Goal: Information Seeking & Learning: Learn about a topic

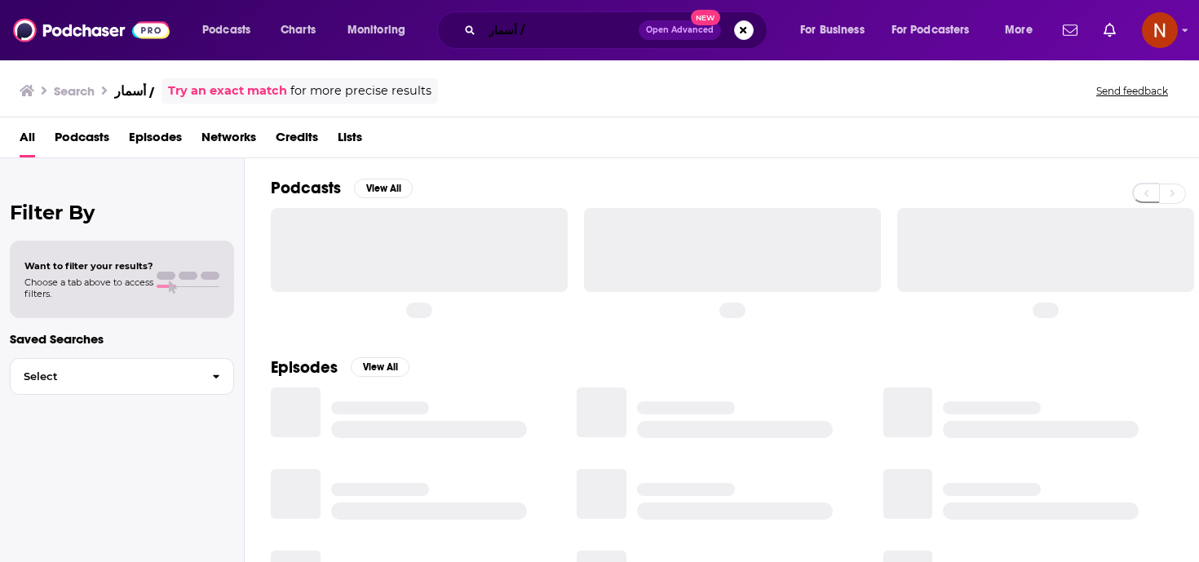
click at [538, 32] on input "أسمار /" at bounding box center [560, 30] width 157 height 26
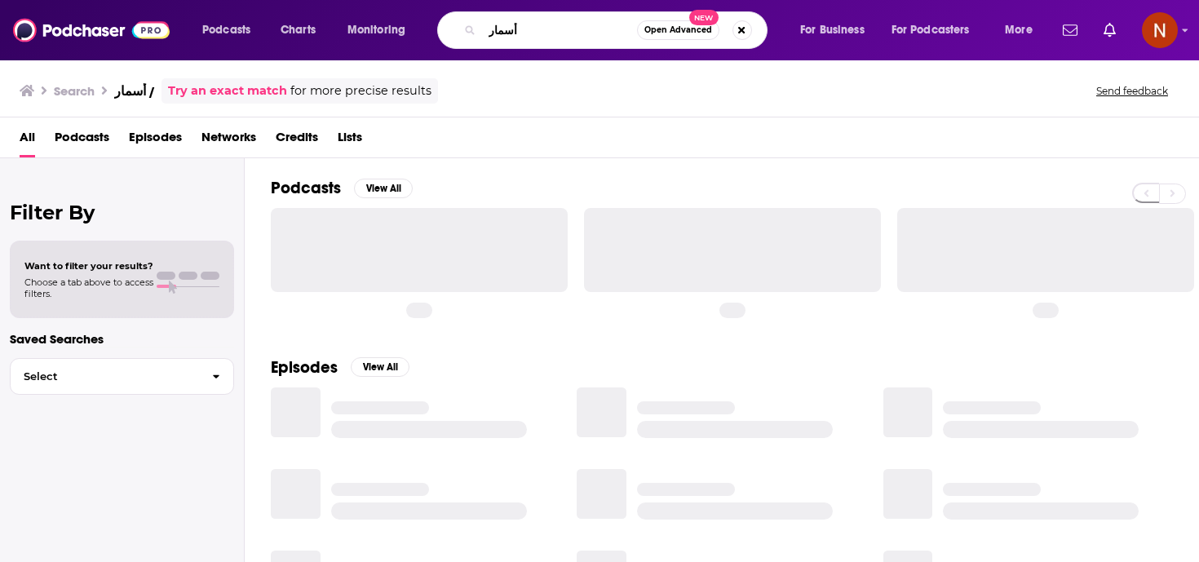
type input "أسمار"
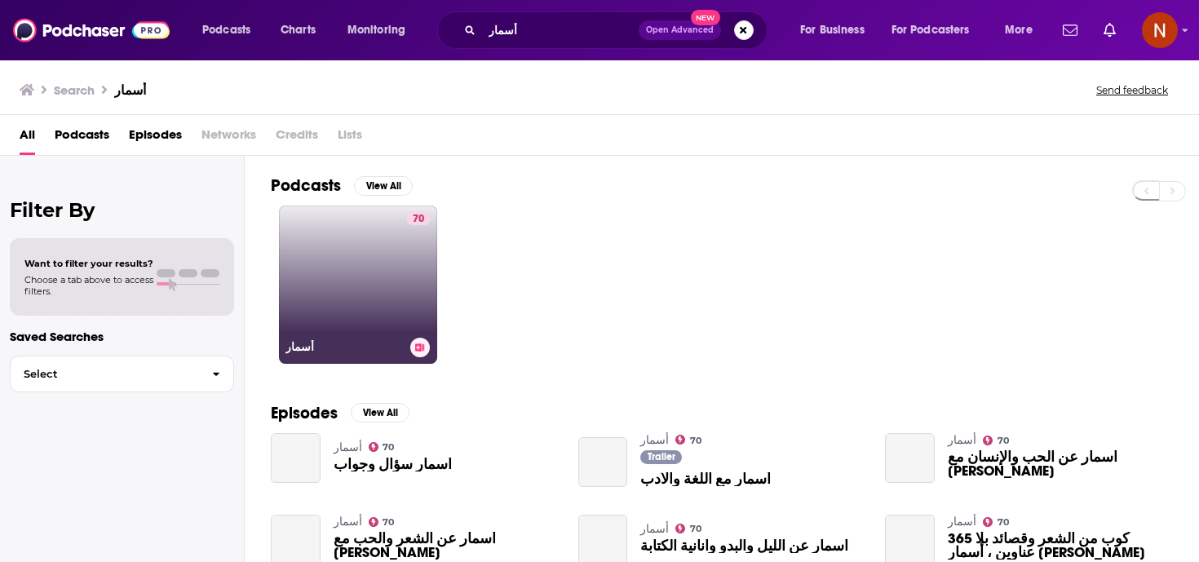
click at [336, 353] on h3 "أسمار" at bounding box center [344, 347] width 118 height 14
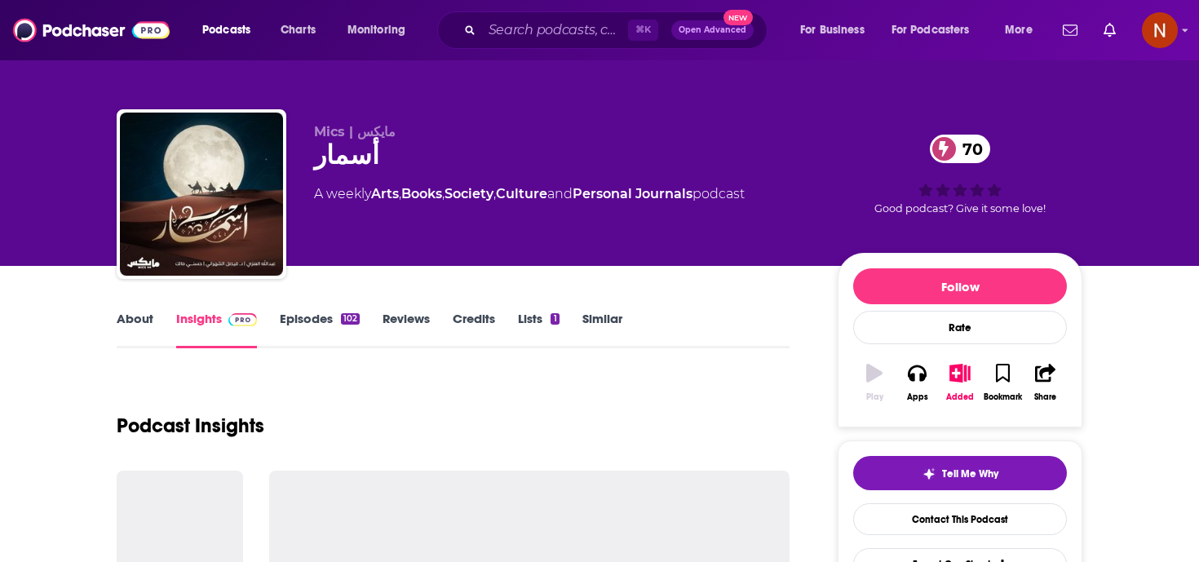
scroll to position [97, 0]
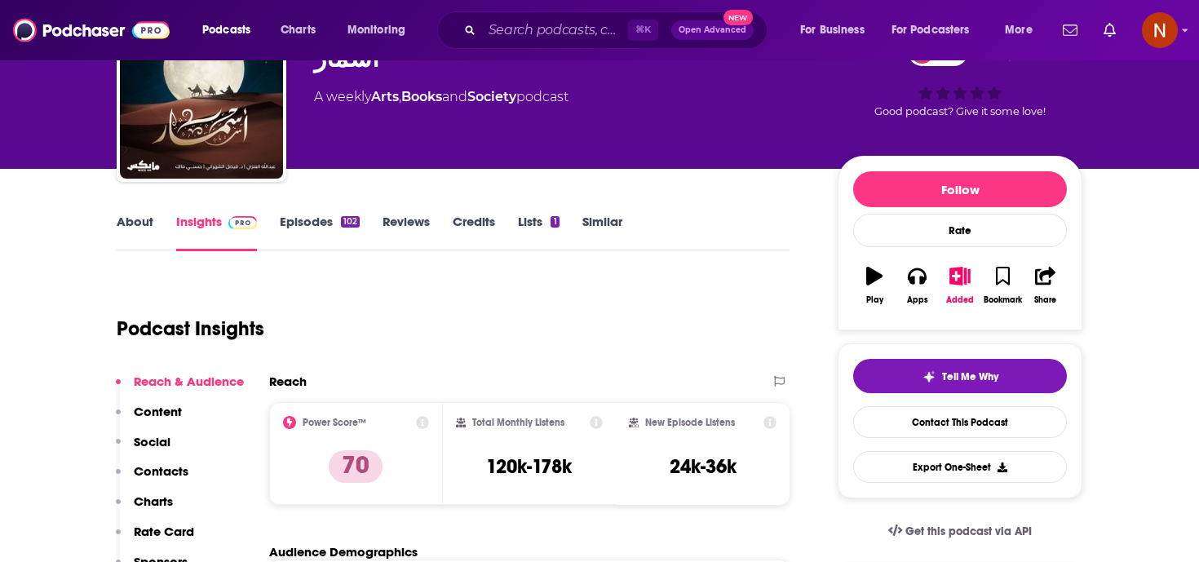
click at [137, 223] on link "About" at bounding box center [135, 233] width 37 height 38
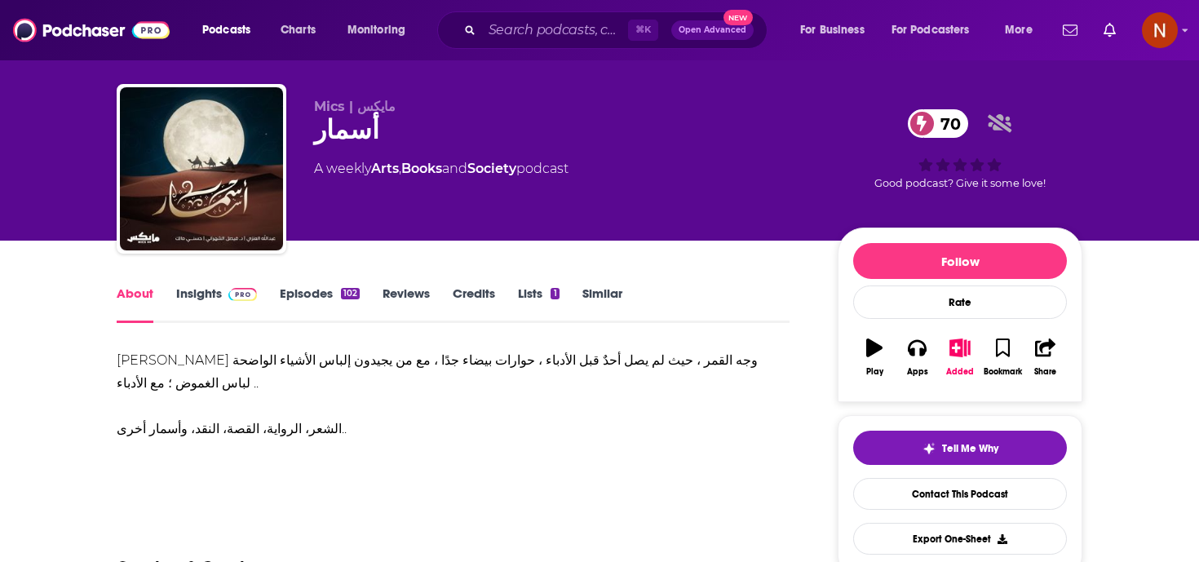
scroll to position [31, 0]
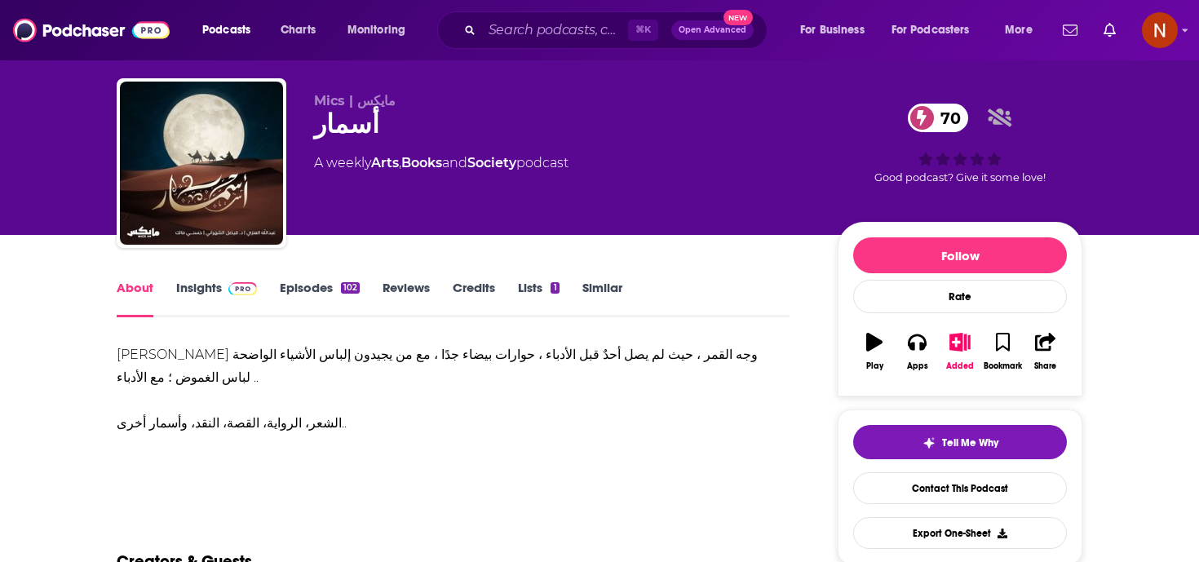
drag, startPoint x: 328, startPoint y: 424, endPoint x: 134, endPoint y: 349, distance: 208.1
click at [134, 349] on div "[PERSON_NAME] وجه القمر ، حيث لم يصل أحدٌ قبل الأدباء ، حوارات بيضاء جدًا ، مع …" at bounding box center [453, 388] width 673 height 91
click at [153, 348] on div "[PERSON_NAME] وجه القمر ، حيث لم يصل أحدٌ قبل الأدباء ، حوارات بيضاء جدًا ، مع …" at bounding box center [453, 388] width 673 height 91
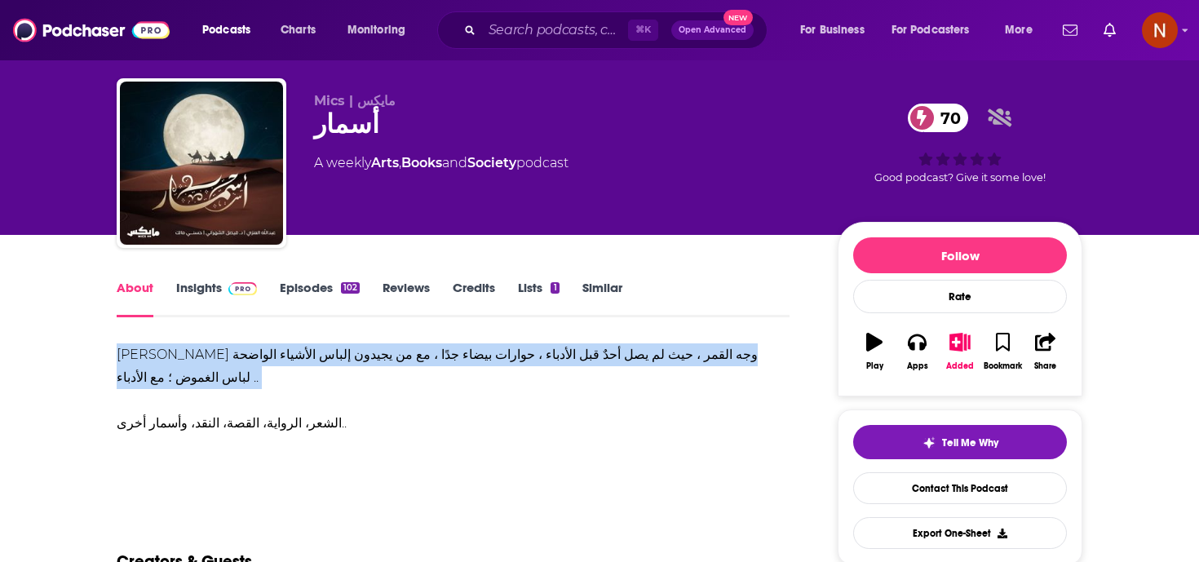
click at [153, 348] on div "[PERSON_NAME] وجه القمر ، حيث لم يصل أحدٌ قبل الأدباء ، حوارات بيضاء جدًا ، مع …" at bounding box center [453, 388] width 673 height 91
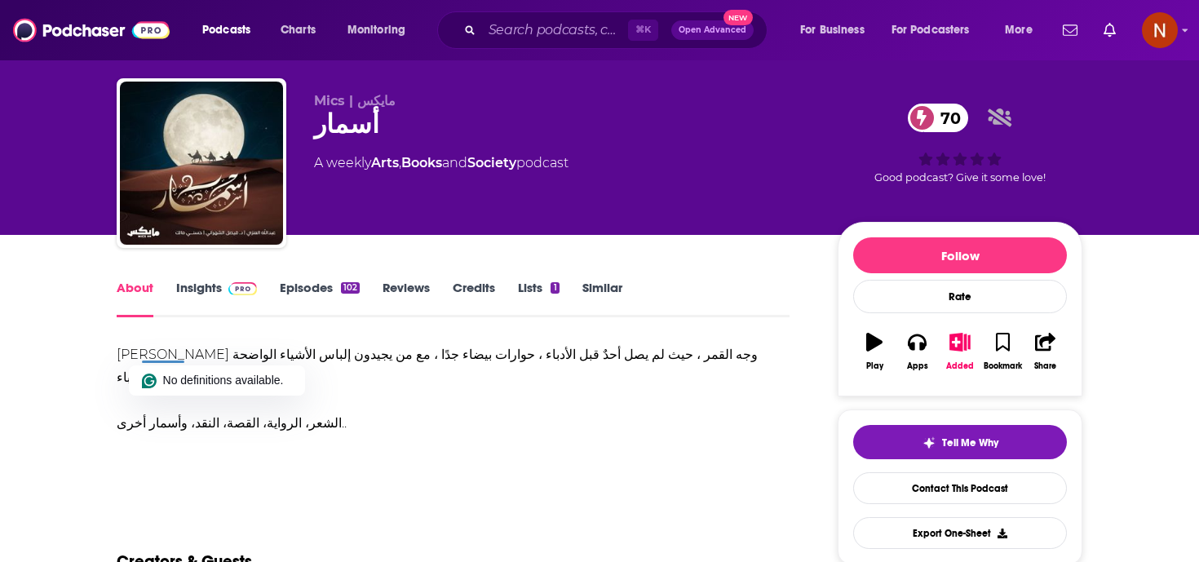
drag, startPoint x: 117, startPoint y: 351, endPoint x: 413, endPoint y: 443, distance: 310.8
click at [413, 443] on div "[PERSON_NAME] وجه القمر ، حيث لم يصل أحدٌ قبل الأدباء ، حوارات بيضاء جدًا ، مع …" at bounding box center [453, 400] width 673 height 114
copy div "[PERSON_NAME] وجه القمر ، حيث لم يصل أحدٌ قبل الأدباء ، حوارات بيضاء جدًا ، مع …"
